Goal: Navigation & Orientation: Find specific page/section

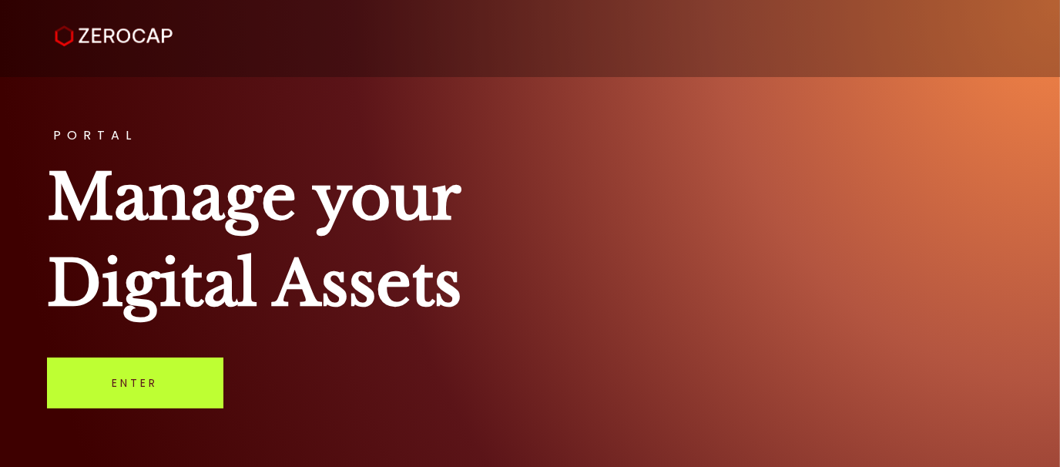
click at [141, 383] on link "Enter" at bounding box center [135, 383] width 176 height 51
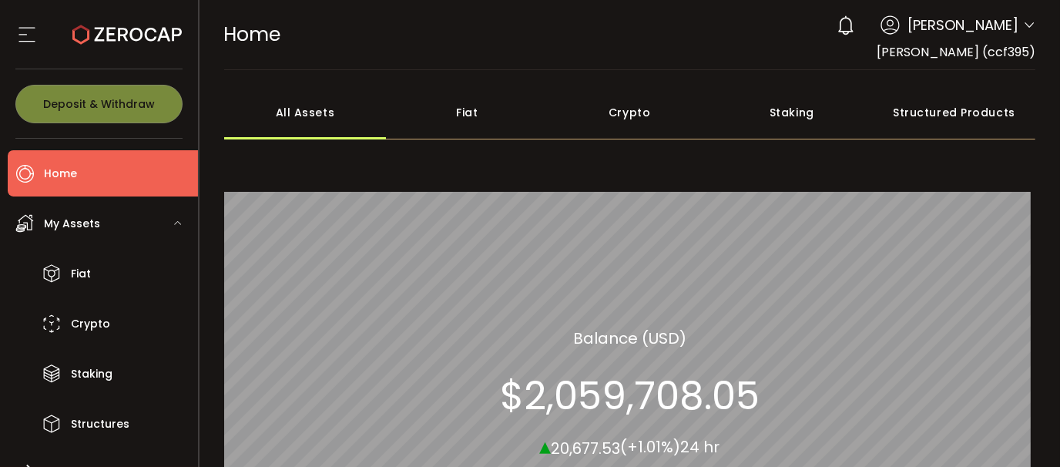
scroll to position [291, 0]
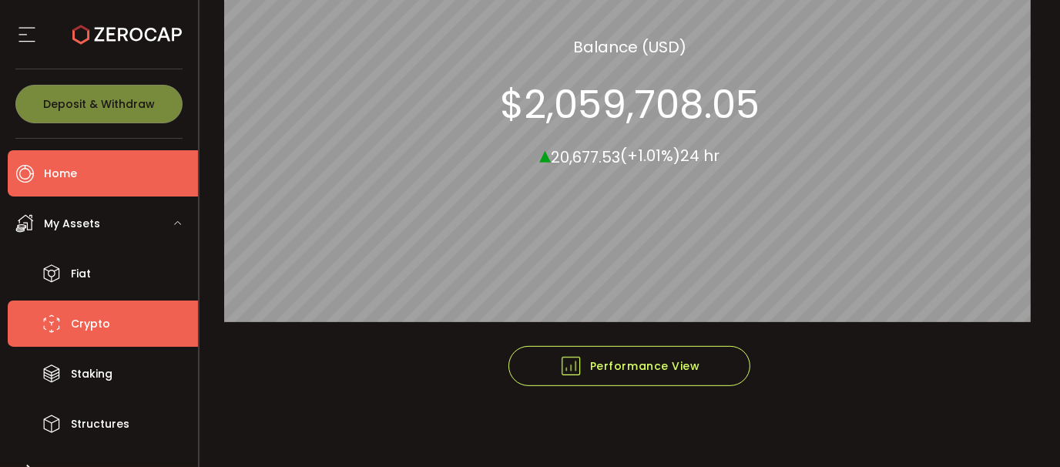
click at [87, 314] on span "Crypto" at bounding box center [90, 324] width 39 height 22
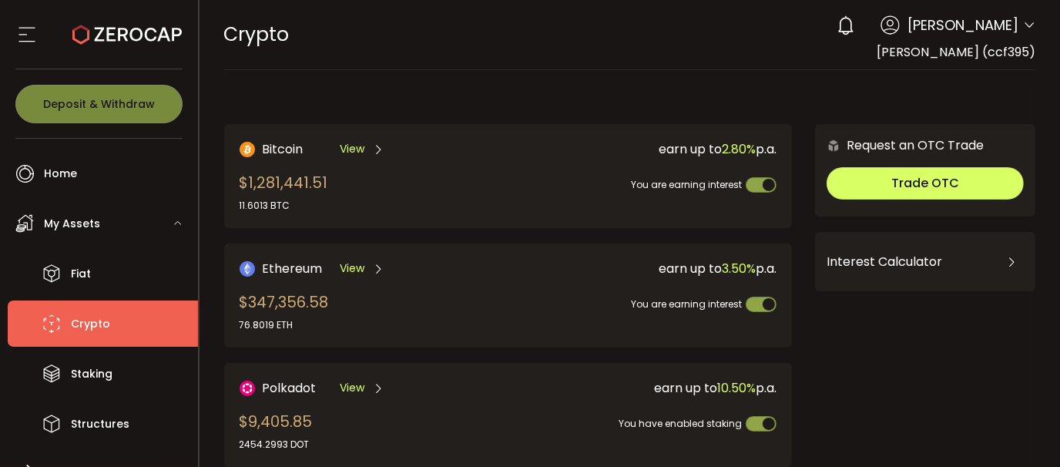
click at [966, 53] on span "[PERSON_NAME] (ccf395)" at bounding box center [956, 52] width 159 height 18
click at [881, 29] on icon at bounding box center [890, 24] width 19 height 19
click at [881, 29] on use at bounding box center [890, 24] width 18 height 18
click at [1030, 31] on header "PDF is being processed and will download to your computer CRYPTO Buy Power $0.0…" at bounding box center [631, 35] width 862 height 70
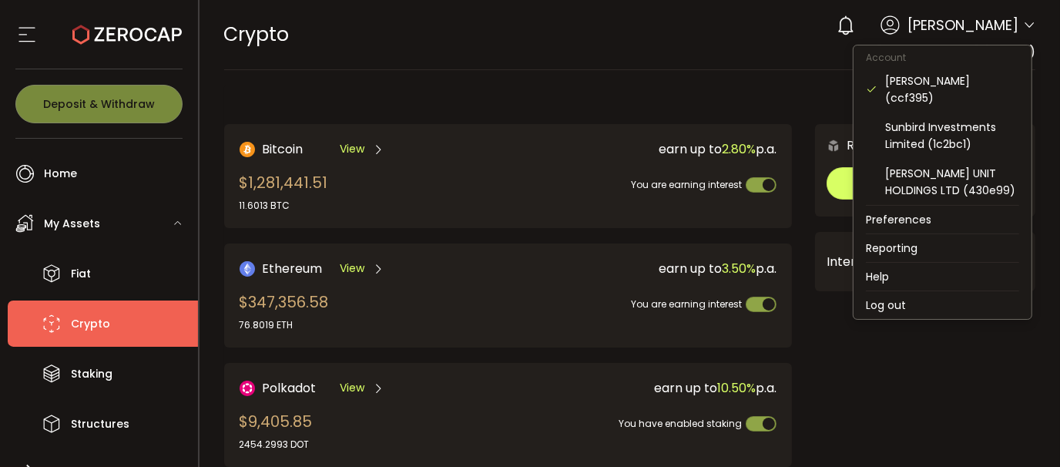
click at [1027, 22] on icon at bounding box center [1029, 25] width 12 height 12
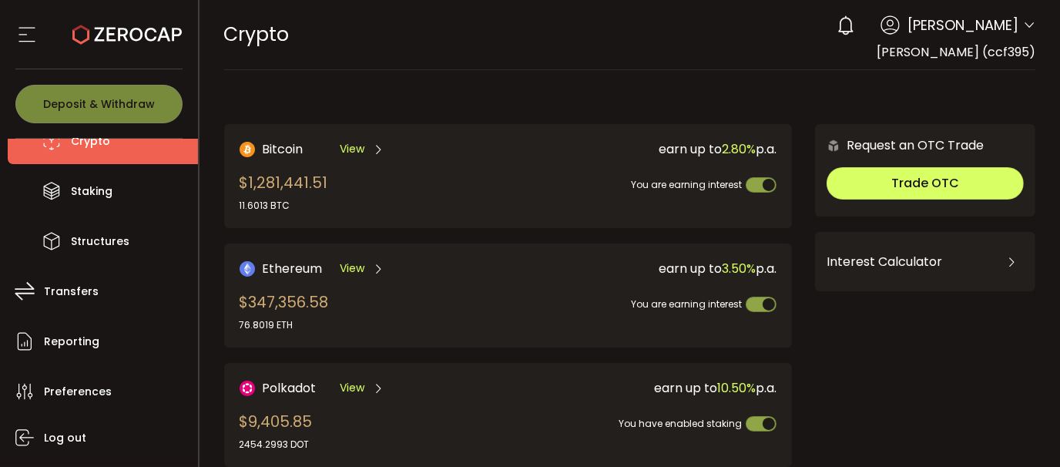
scroll to position [224, 0]
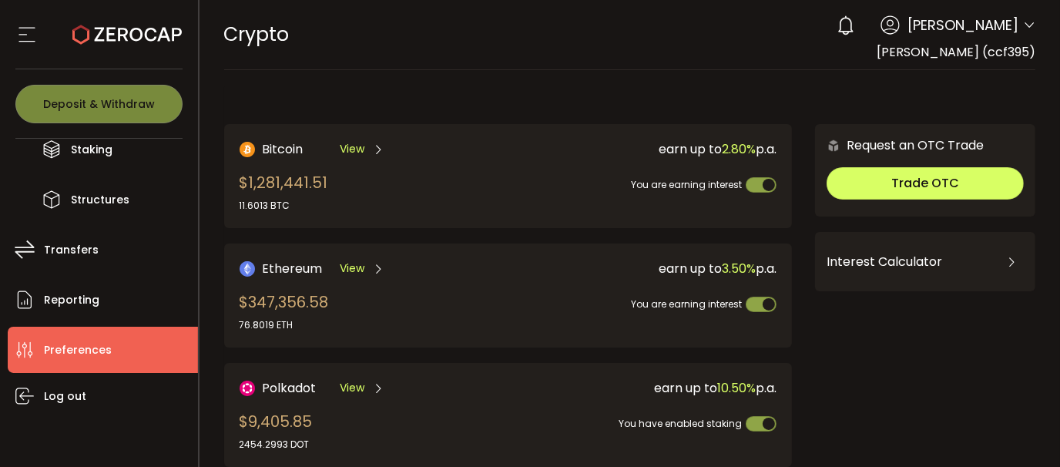
click at [102, 358] on span "Preferences" at bounding box center [78, 350] width 68 height 22
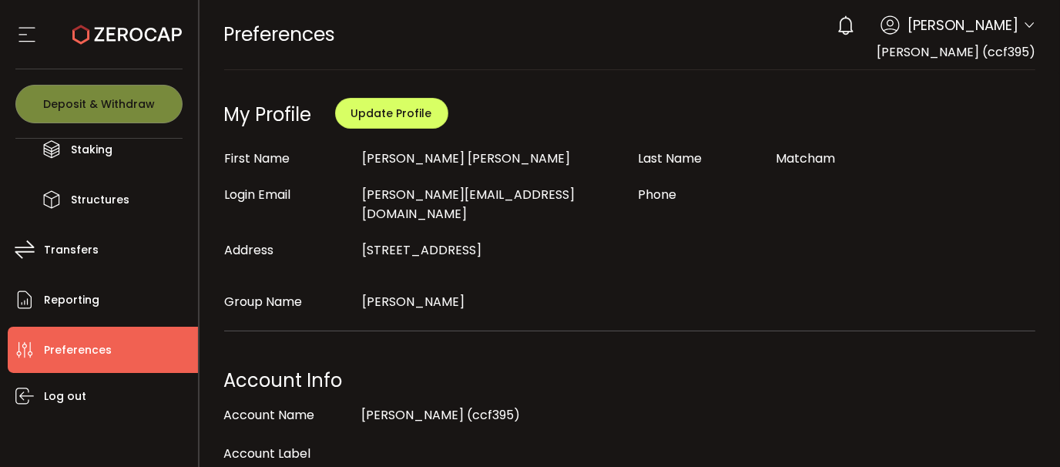
click at [1028, 42] on div "[PERSON_NAME] (ccf395)" at bounding box center [956, 51] width 159 height 19
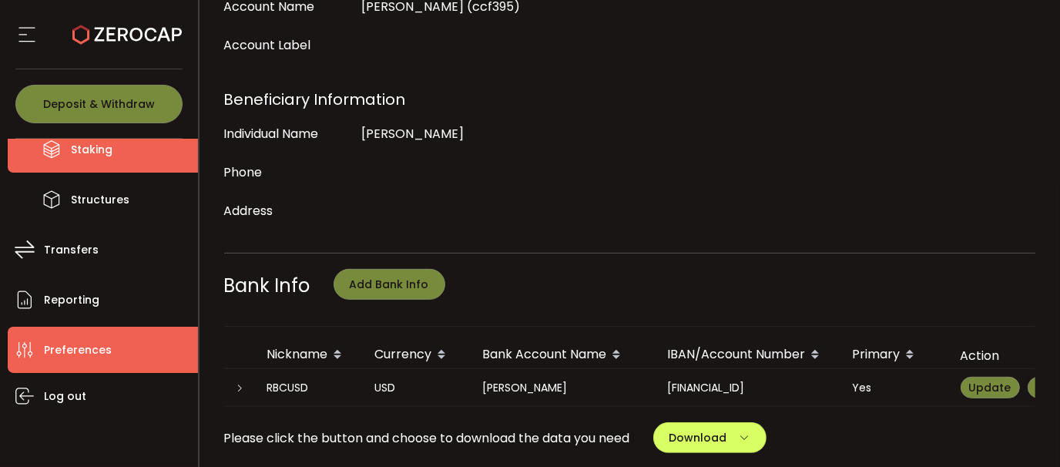
click at [194, 166] on li "Staking" at bounding box center [103, 149] width 190 height 46
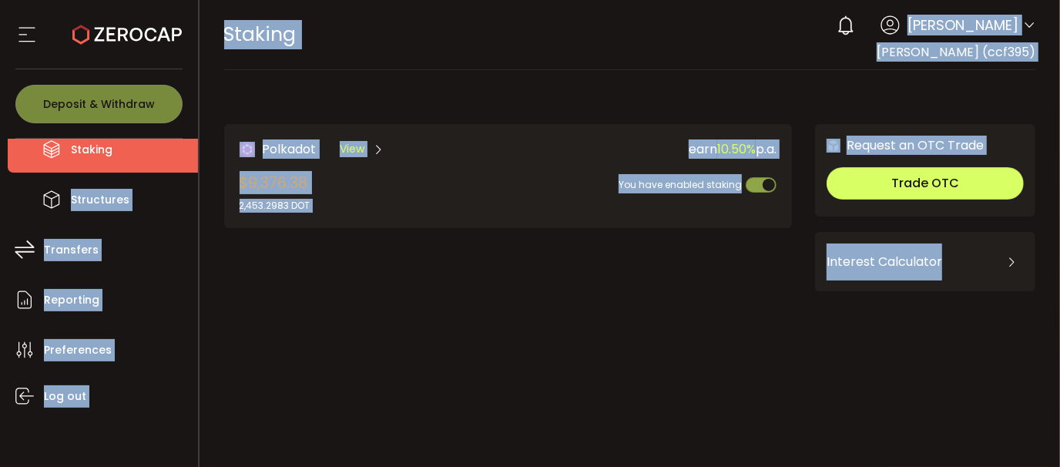
click at [334, 329] on div "Polkadot View $9,376.38 2,453.2983 DOT earn 10.50% p.a. You have enabled staking" at bounding box center [508, 239] width 568 height 230
click at [684, 59] on div "STAKING Buy Power $0.00 USD Staking Staking Verify Your Identity 0 [PERSON_NAME…" at bounding box center [630, 34] width 812 height 69
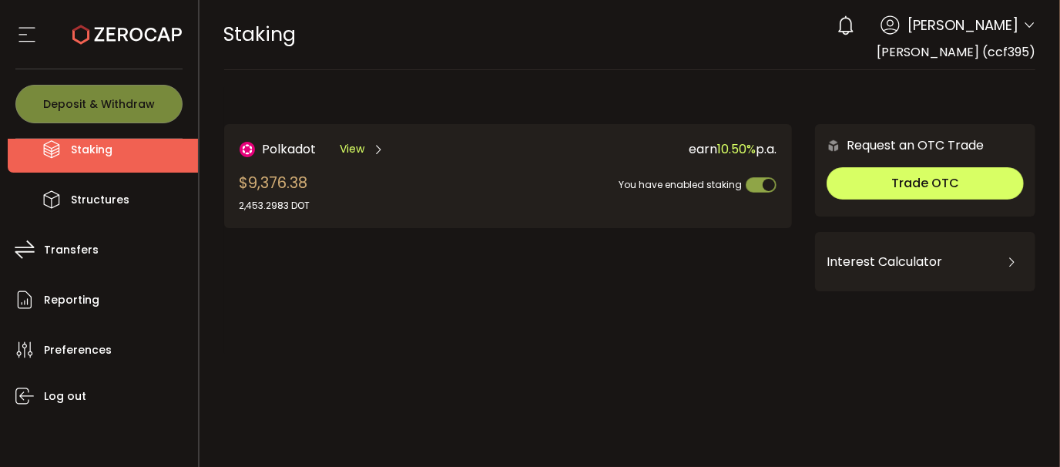
click at [194, 150] on li "Staking" at bounding box center [103, 149] width 190 height 46
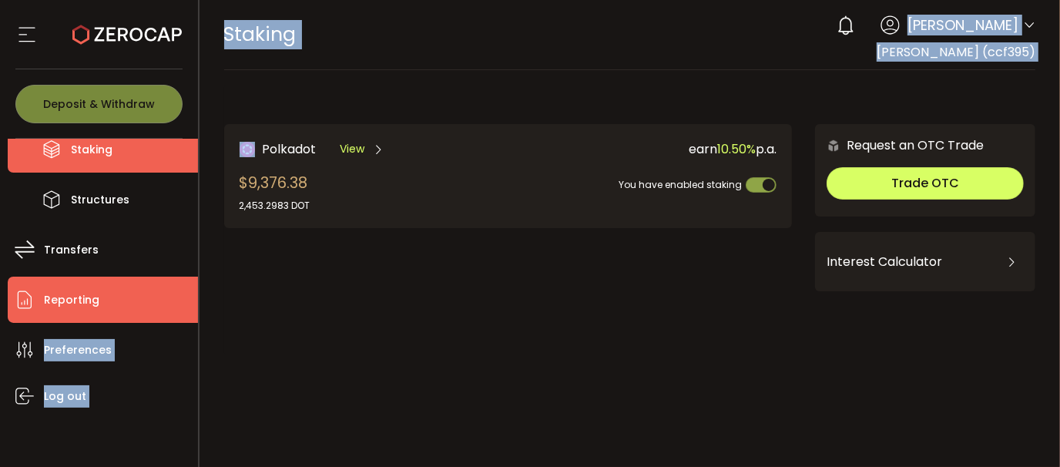
drag, startPoint x: 193, startPoint y: 292, endPoint x: 209, endPoint y: 163, distance: 129.6
click at [209, 163] on div "Confirmation Confirmation Confirm Cancel Deposit & Withdraw Home Trading My Ass…" at bounding box center [530, 233] width 1060 height 467
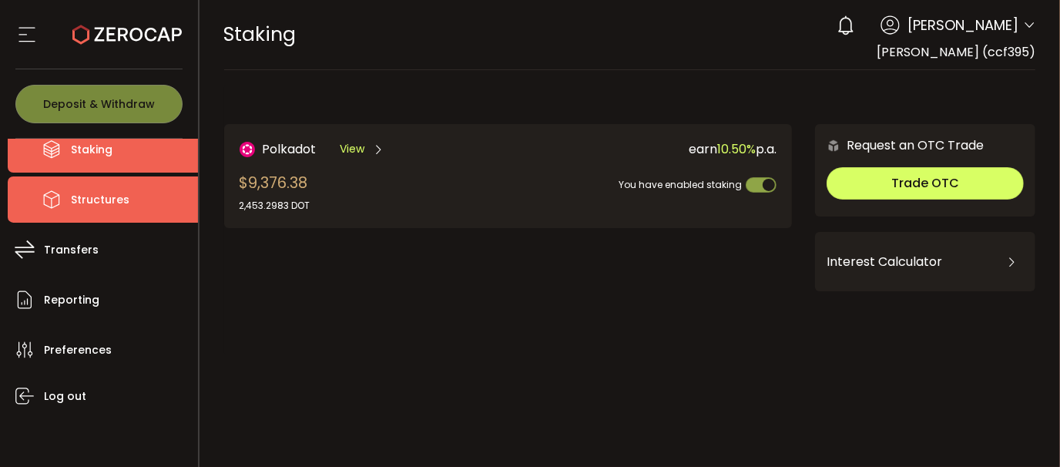
click at [125, 201] on span "Structures" at bounding box center [100, 200] width 59 height 22
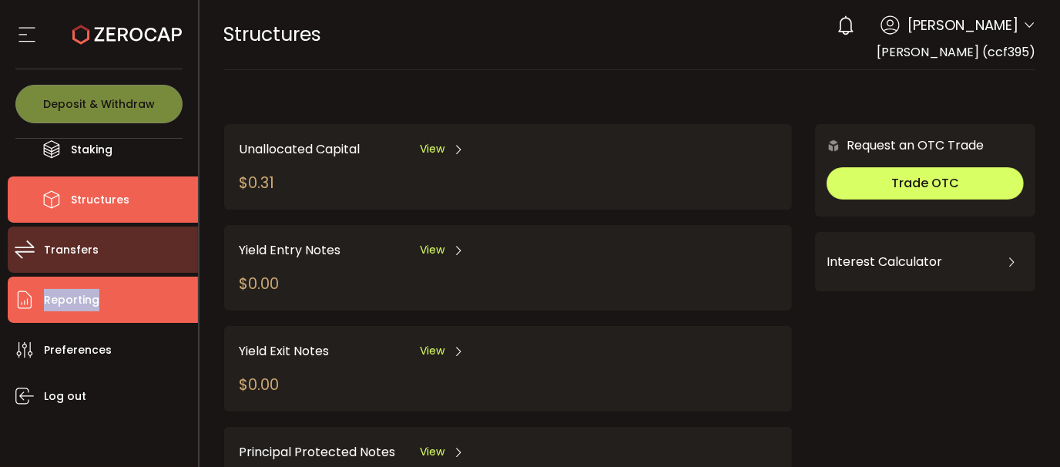
drag, startPoint x: 193, startPoint y: 301, endPoint x: 194, endPoint y: 247, distance: 54.0
click at [194, 247] on ul "Home Trading My Assets Fiat Crypto Staking Structures Transfers Reporting Prefe…" at bounding box center [99, 303] width 198 height 328
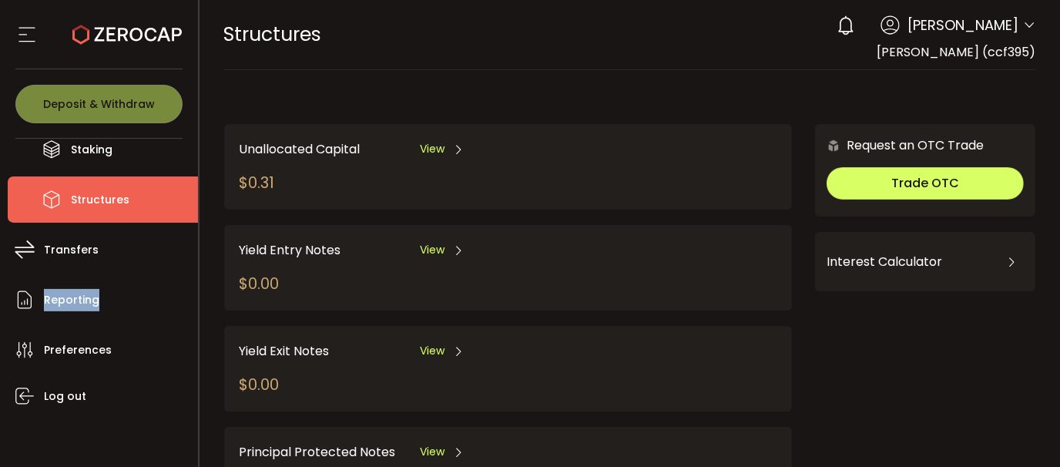
drag, startPoint x: 1055, startPoint y: 87, endPoint x: 1058, endPoint y: 12, distance: 75.6
click at [1058, 12] on section "PDF is being processed and will download to your computer STRUCTURES Buy Power …" at bounding box center [631, 233] width 862 height 467
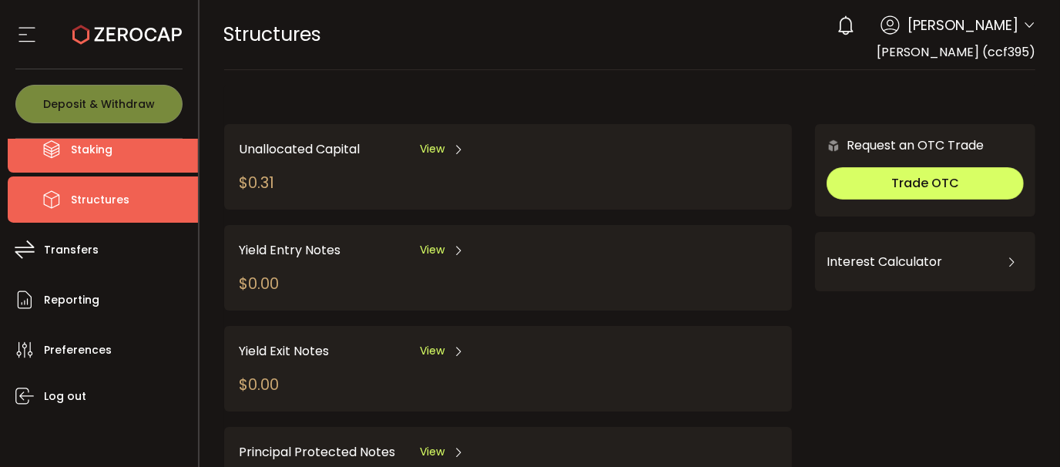
click at [195, 152] on li "Staking" at bounding box center [103, 149] width 190 height 46
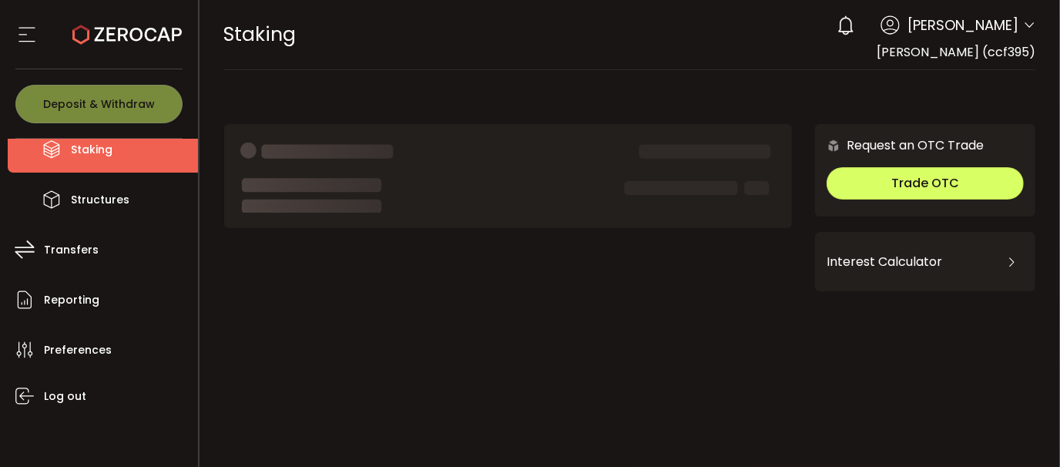
click at [195, 152] on li "Staking" at bounding box center [103, 149] width 190 height 46
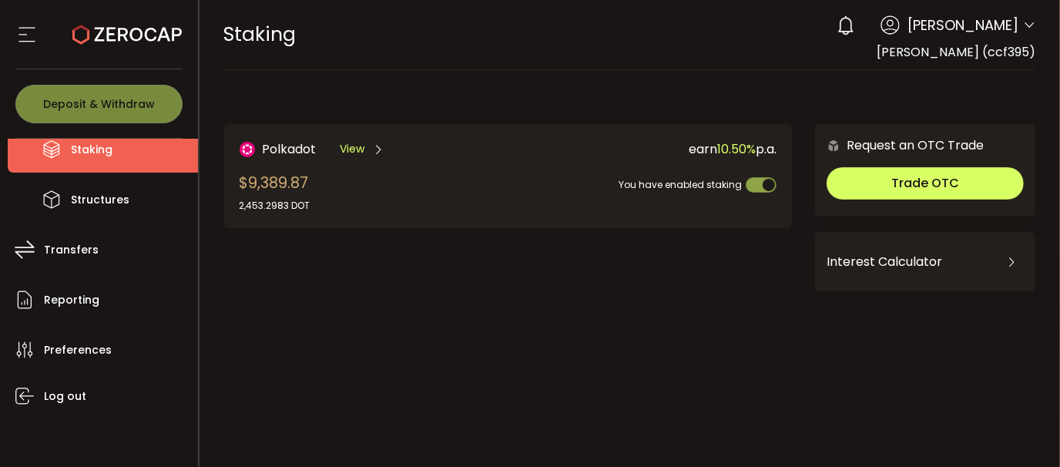
click at [992, 29] on span "[PERSON_NAME]" at bounding box center [963, 25] width 111 height 21
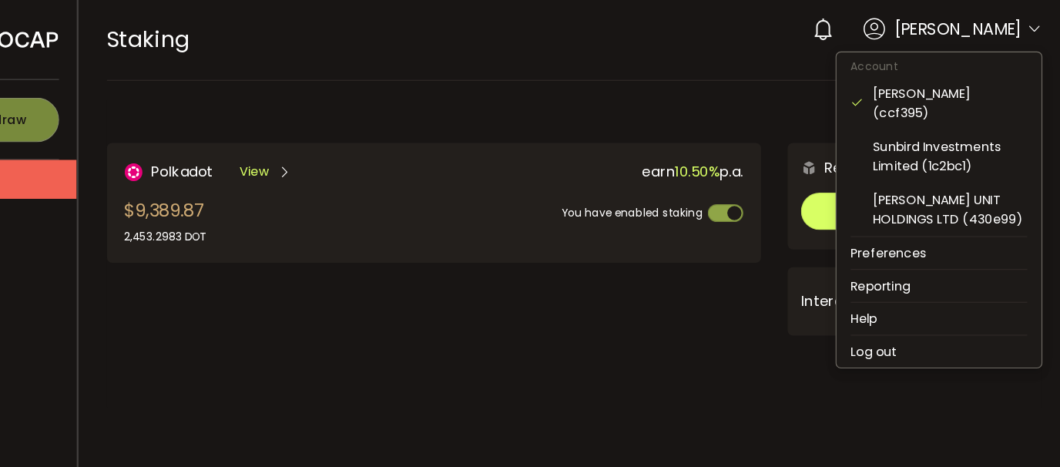
click at [1032, 25] on icon at bounding box center [1029, 25] width 12 height 12
click at [898, 307] on li "Log out" at bounding box center [947, 305] width 178 height 28
